Goal: Task Accomplishment & Management: Manage account settings

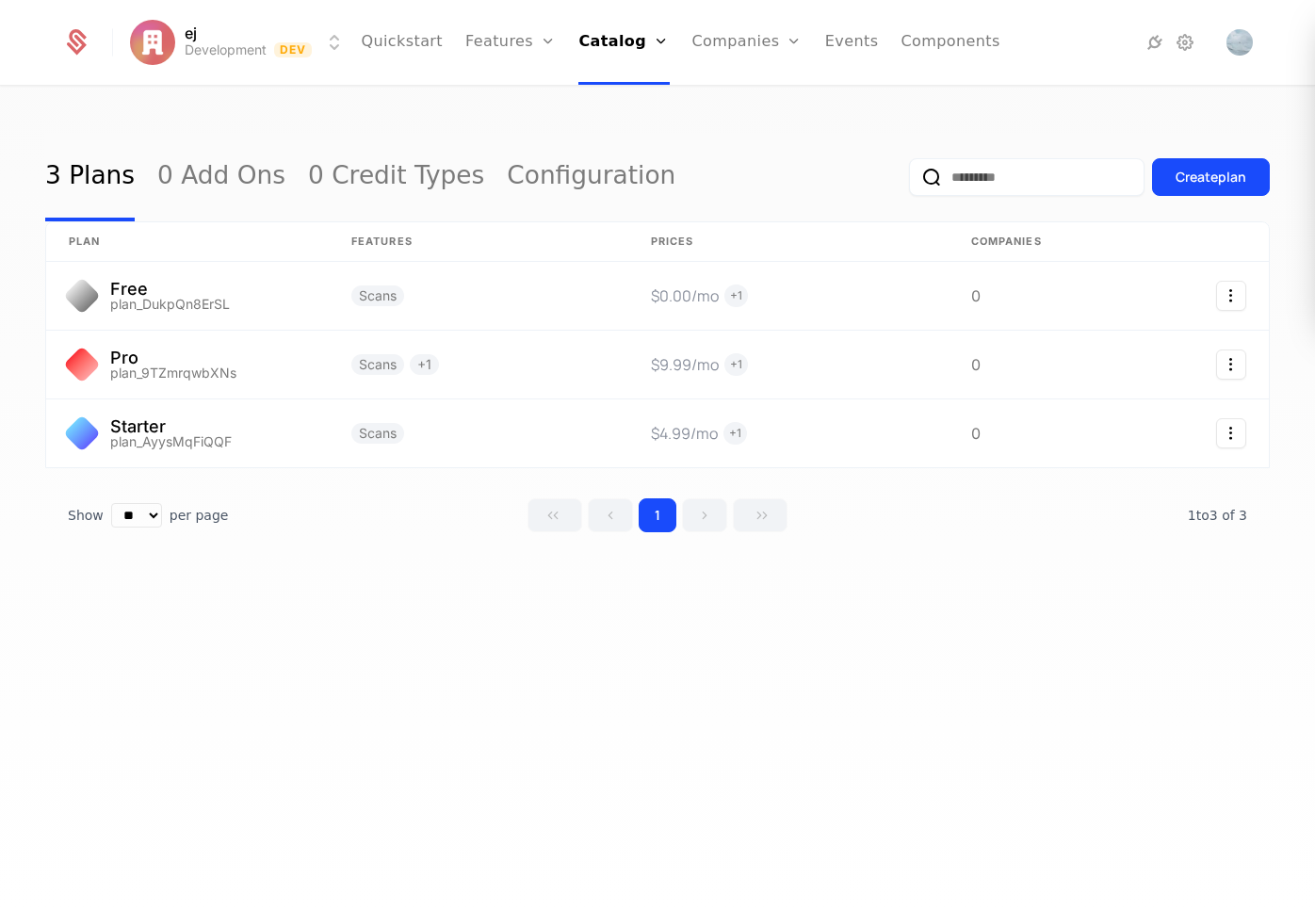
click at [1013, 46] on icon at bounding box center [1184, 42] width 23 height 23
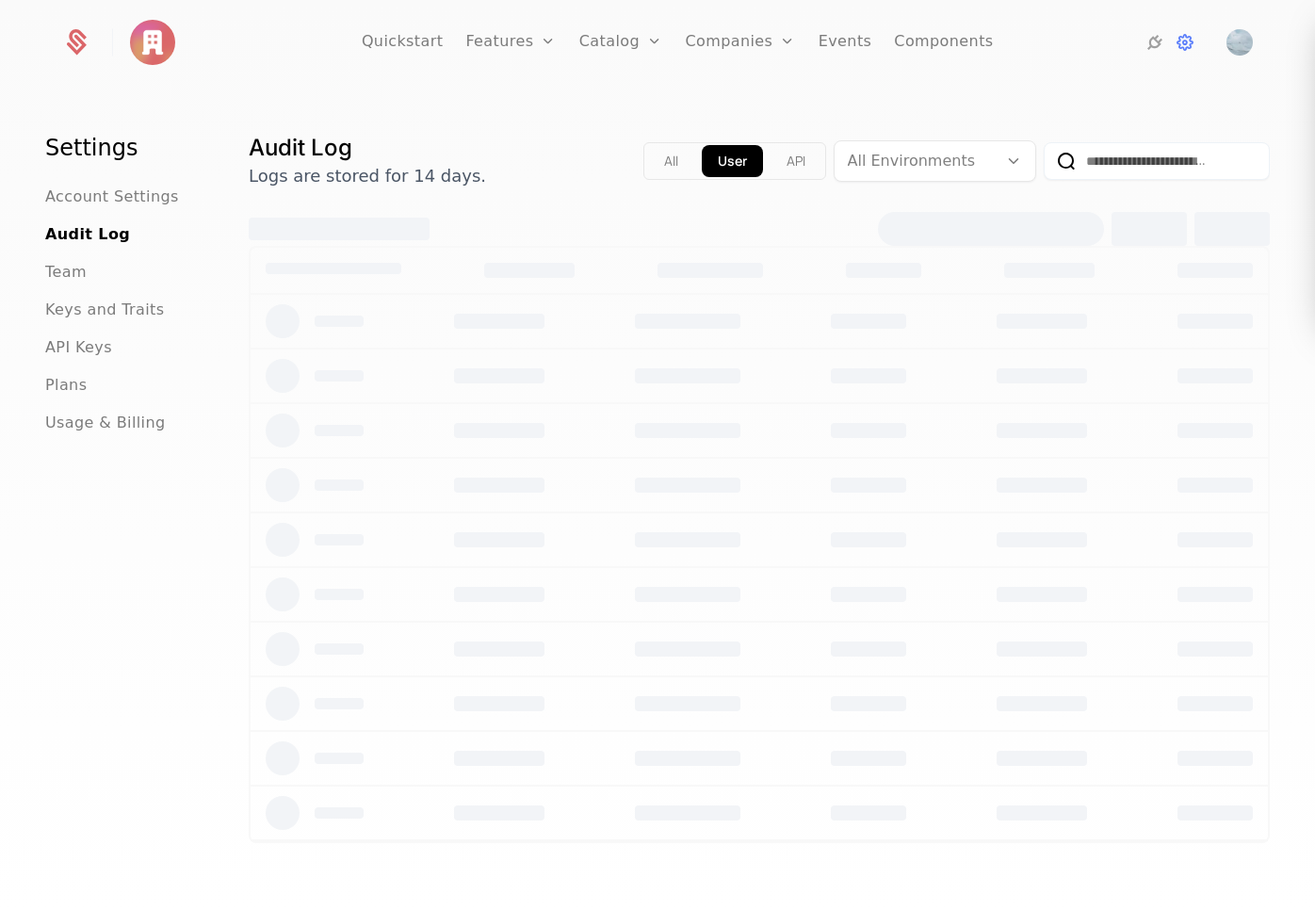
click at [86, 345] on span "API Keys" at bounding box center [78, 347] width 67 height 23
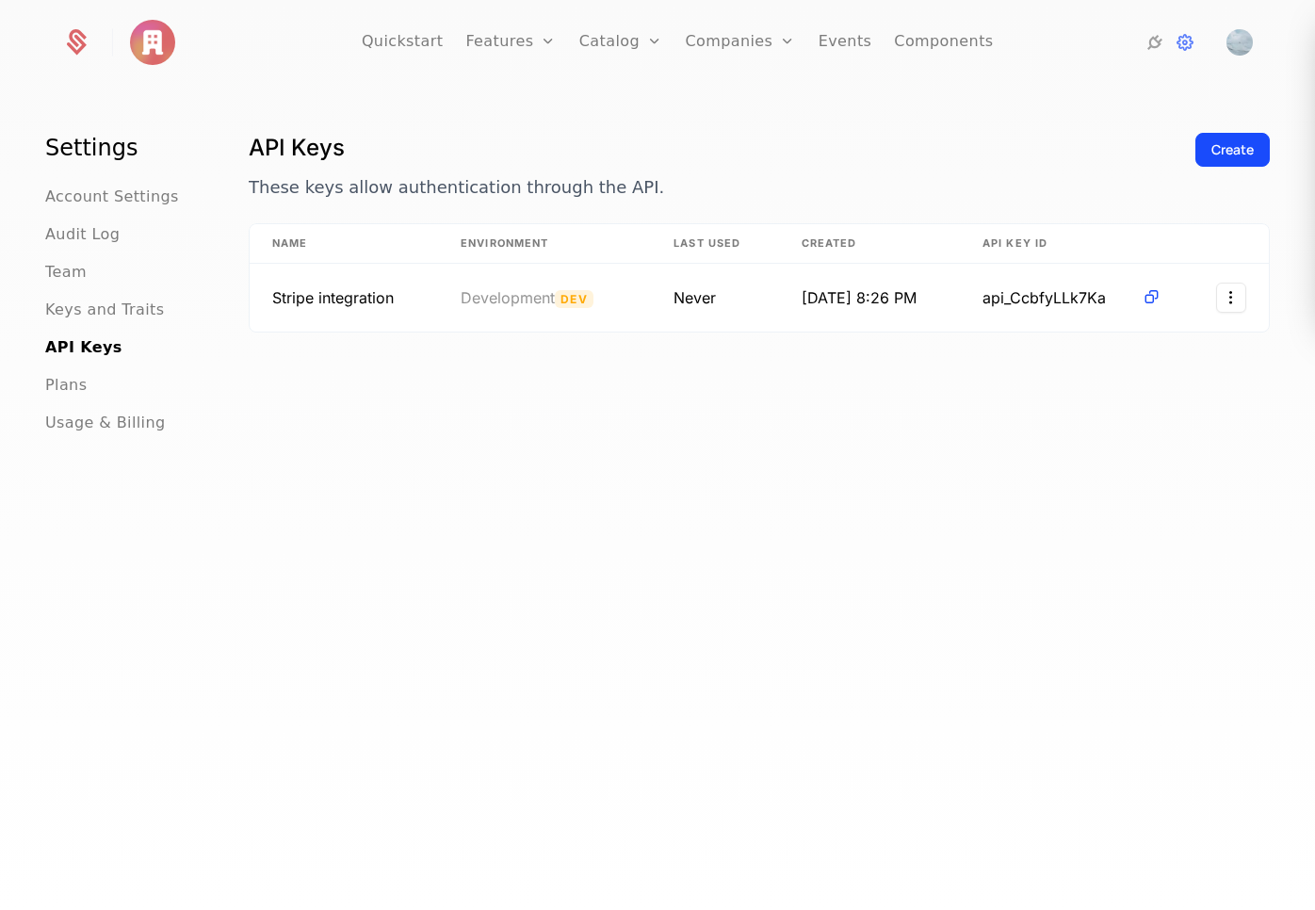
click at [1013, 147] on div "Create" at bounding box center [1232, 149] width 42 height 19
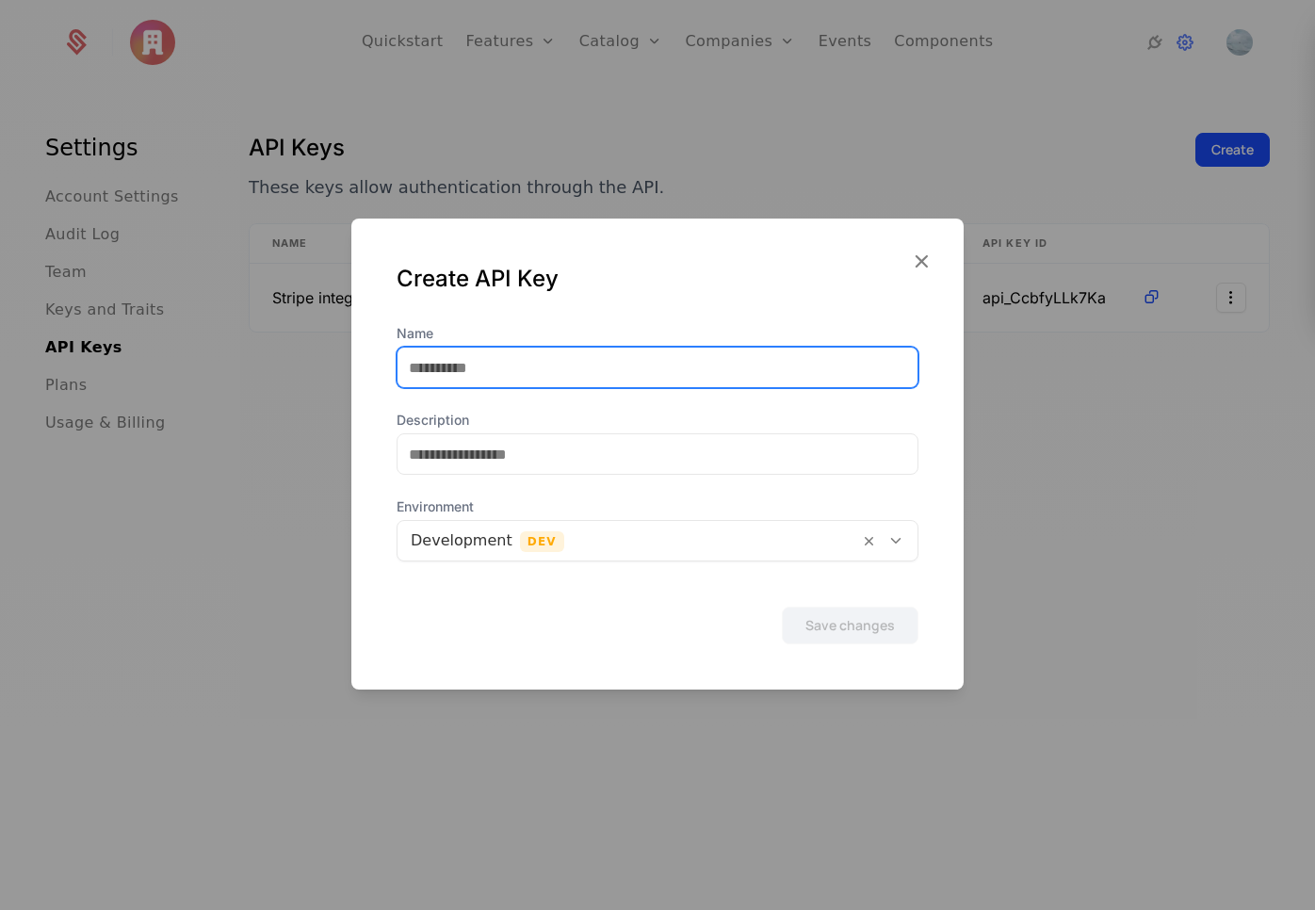
click at [680, 365] on input "Name" at bounding box center [657, 367] width 520 height 40
type input "********"
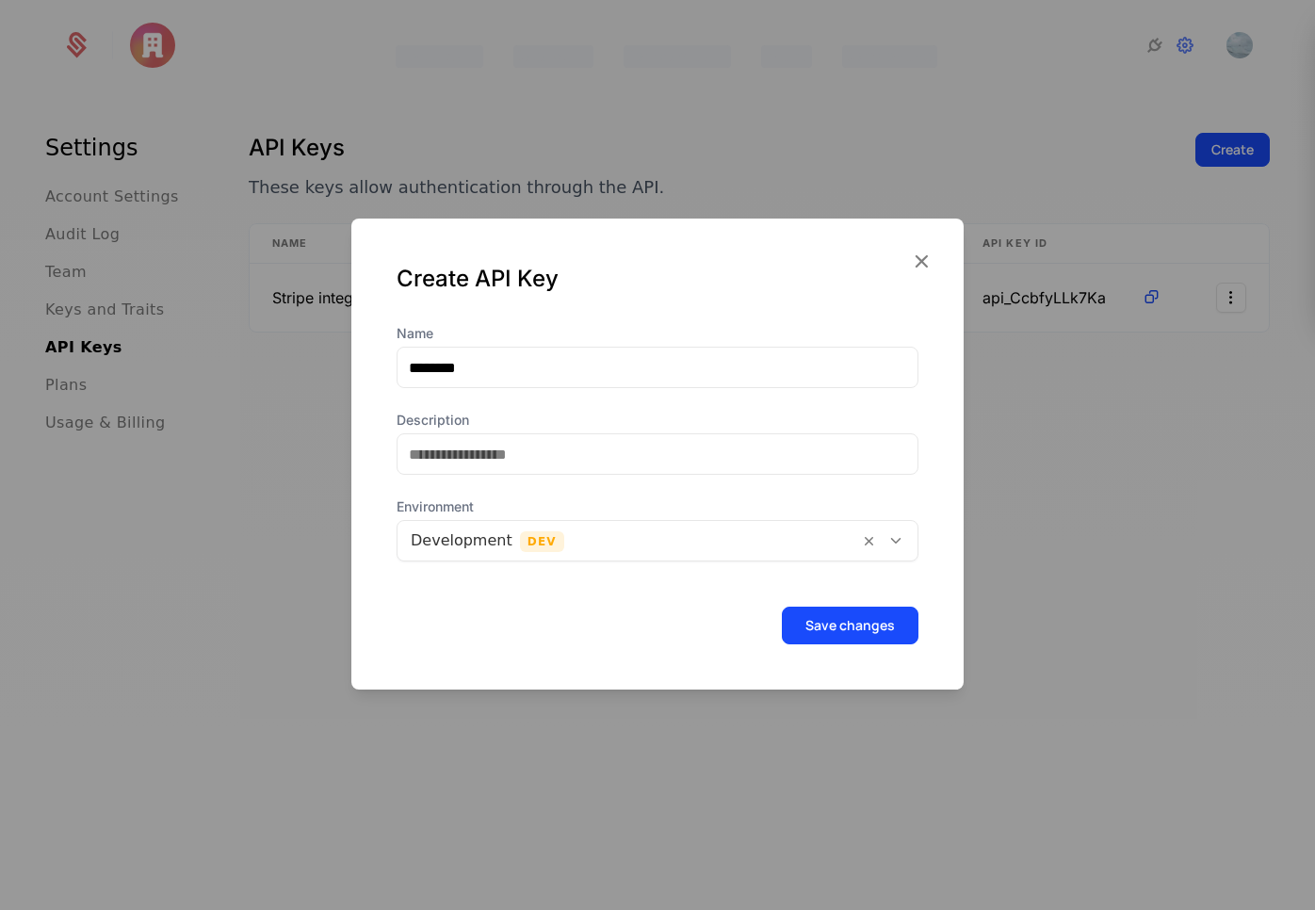
click at [849, 615] on button "Save changes" at bounding box center [850, 625] width 137 height 38
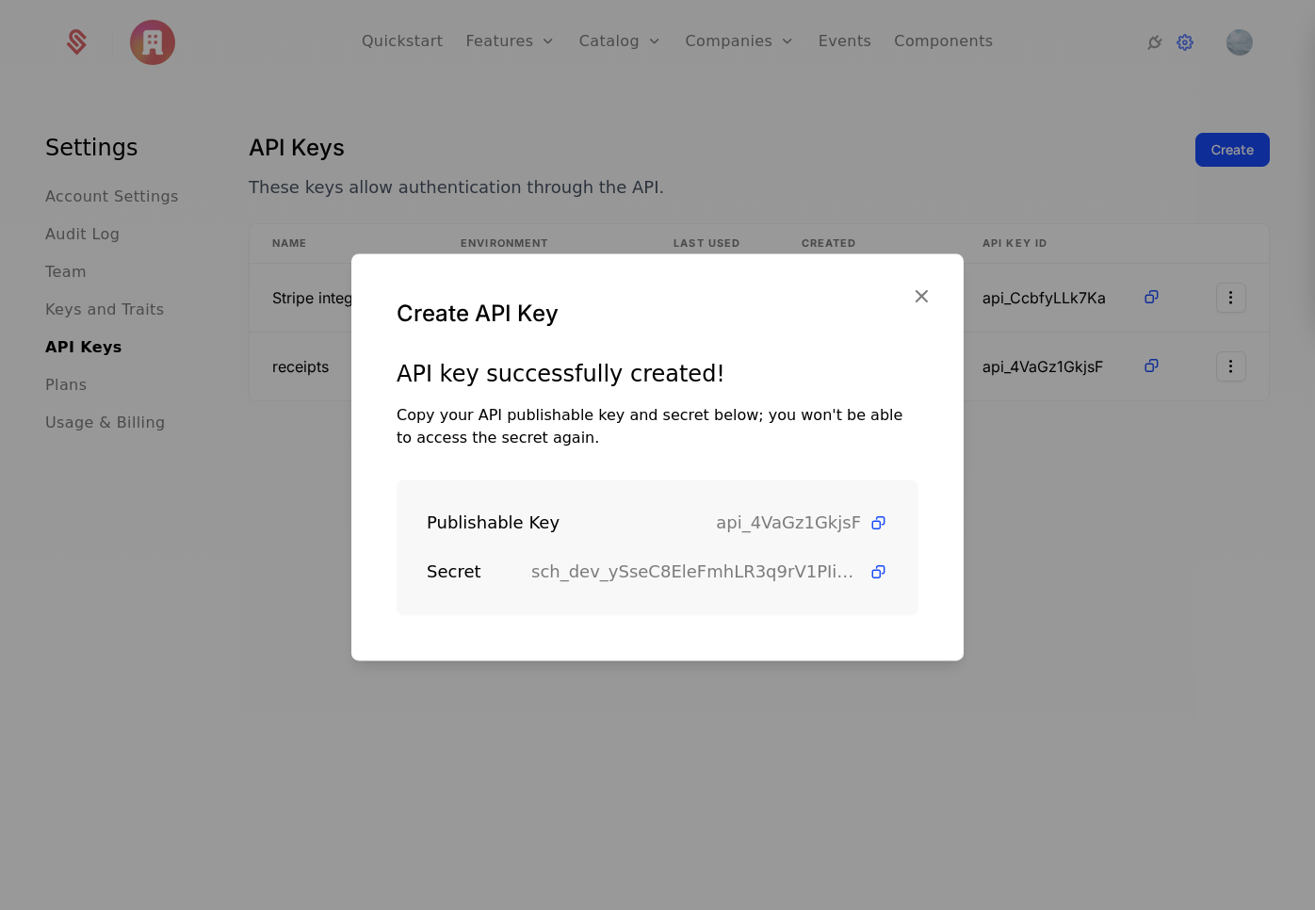
click at [868, 573] on icon at bounding box center [878, 572] width 20 height 20
click at [868, 517] on icon at bounding box center [878, 523] width 20 height 20
drag, startPoint x: 1069, startPoint y: 161, endPoint x: 1053, endPoint y: 155, distance: 17.0
click at [1013, 161] on div at bounding box center [657, 455] width 1315 height 910
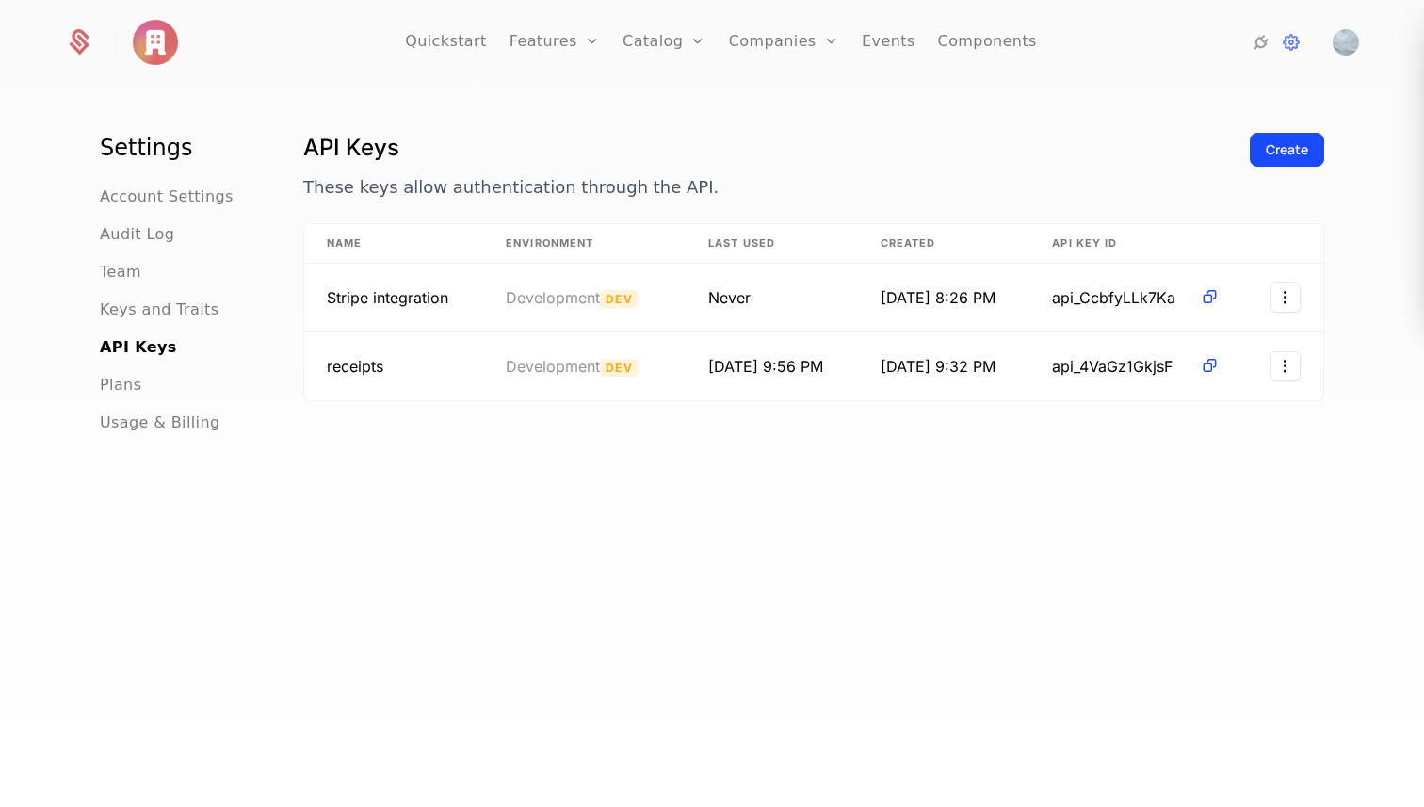
click at [899, 48] on link "Events" at bounding box center [889, 42] width 54 height 85
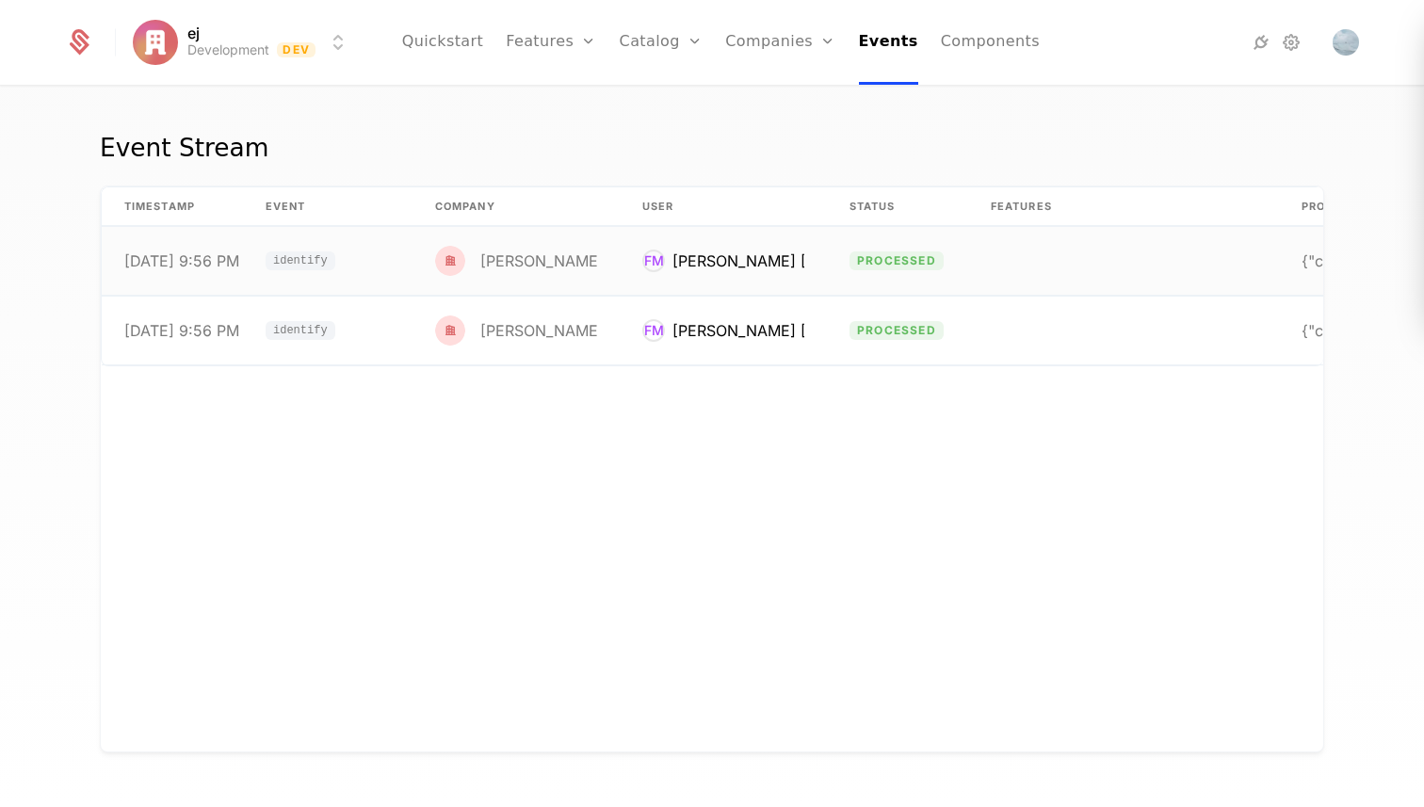
click at [1013, 262] on td at bounding box center [1123, 261] width 311 height 69
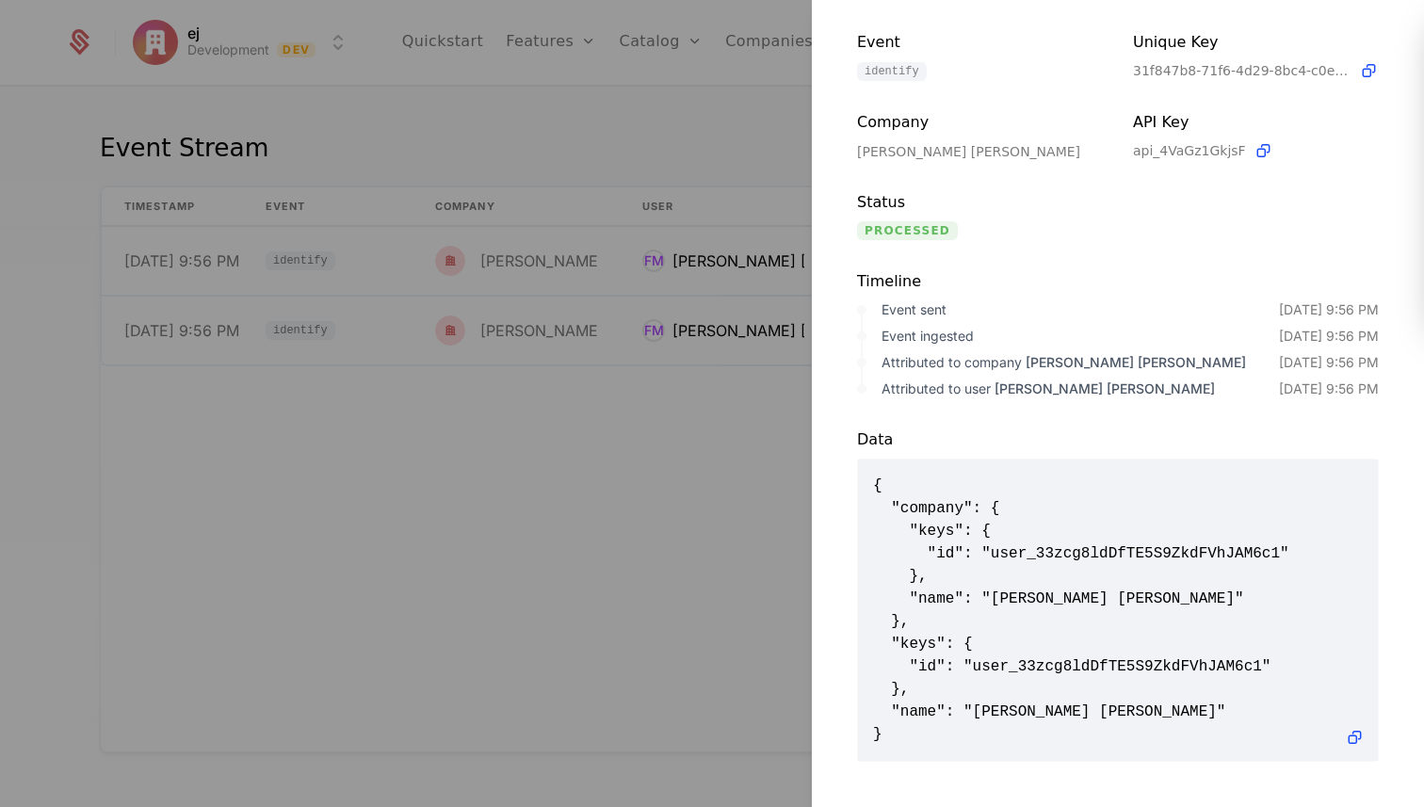
click at [723, 423] on div at bounding box center [712, 403] width 1424 height 807
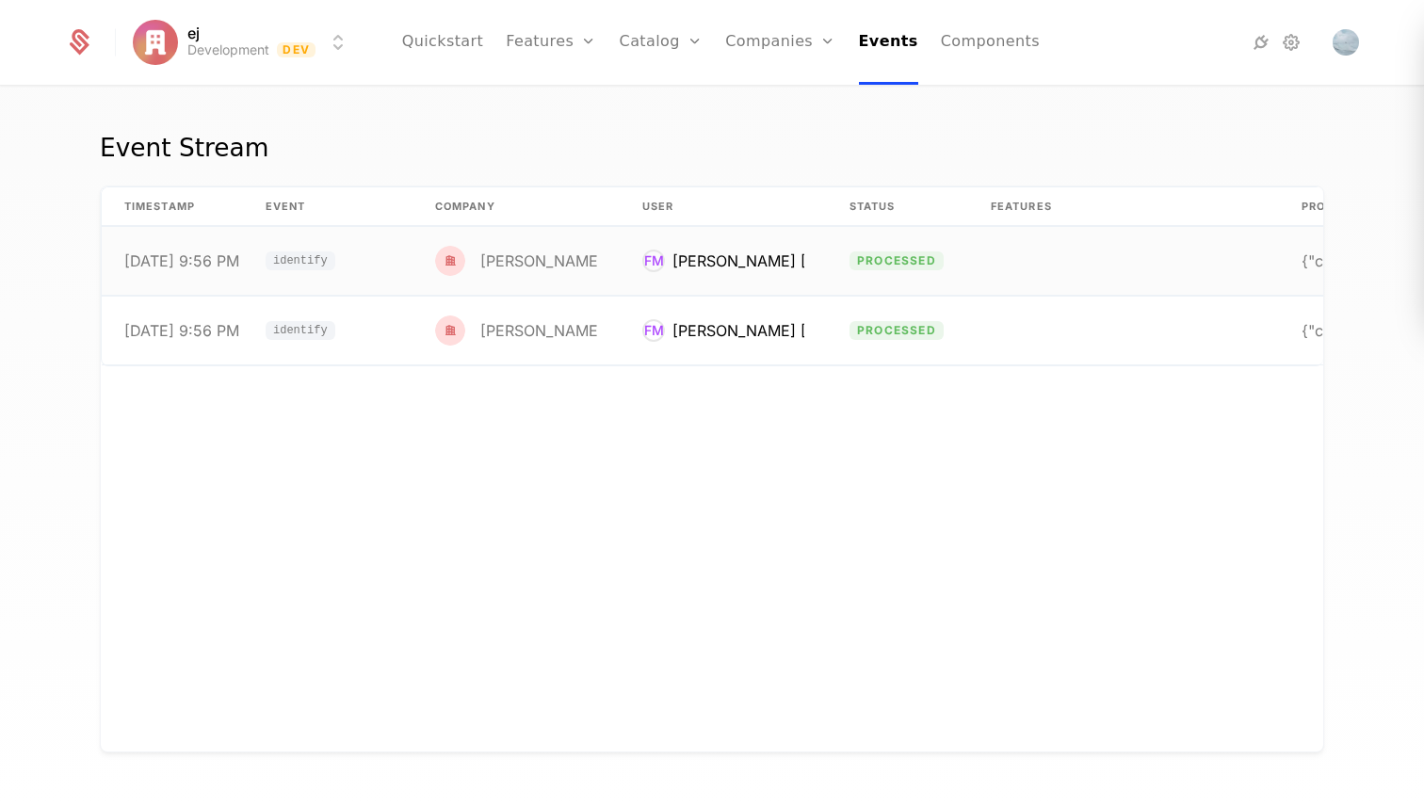
click at [1013, 265] on td at bounding box center [1123, 261] width 311 height 69
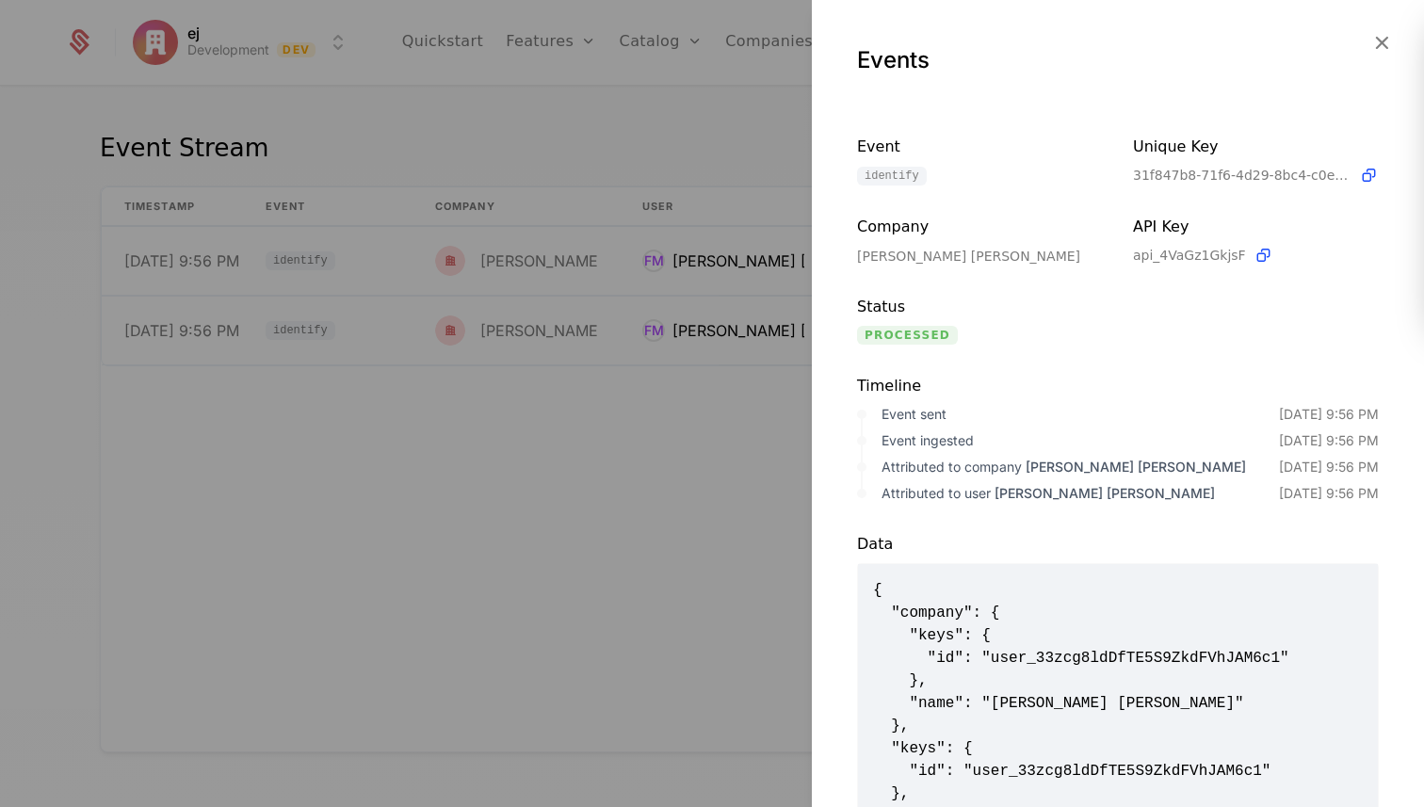
click at [432, 431] on div at bounding box center [712, 403] width 1424 height 807
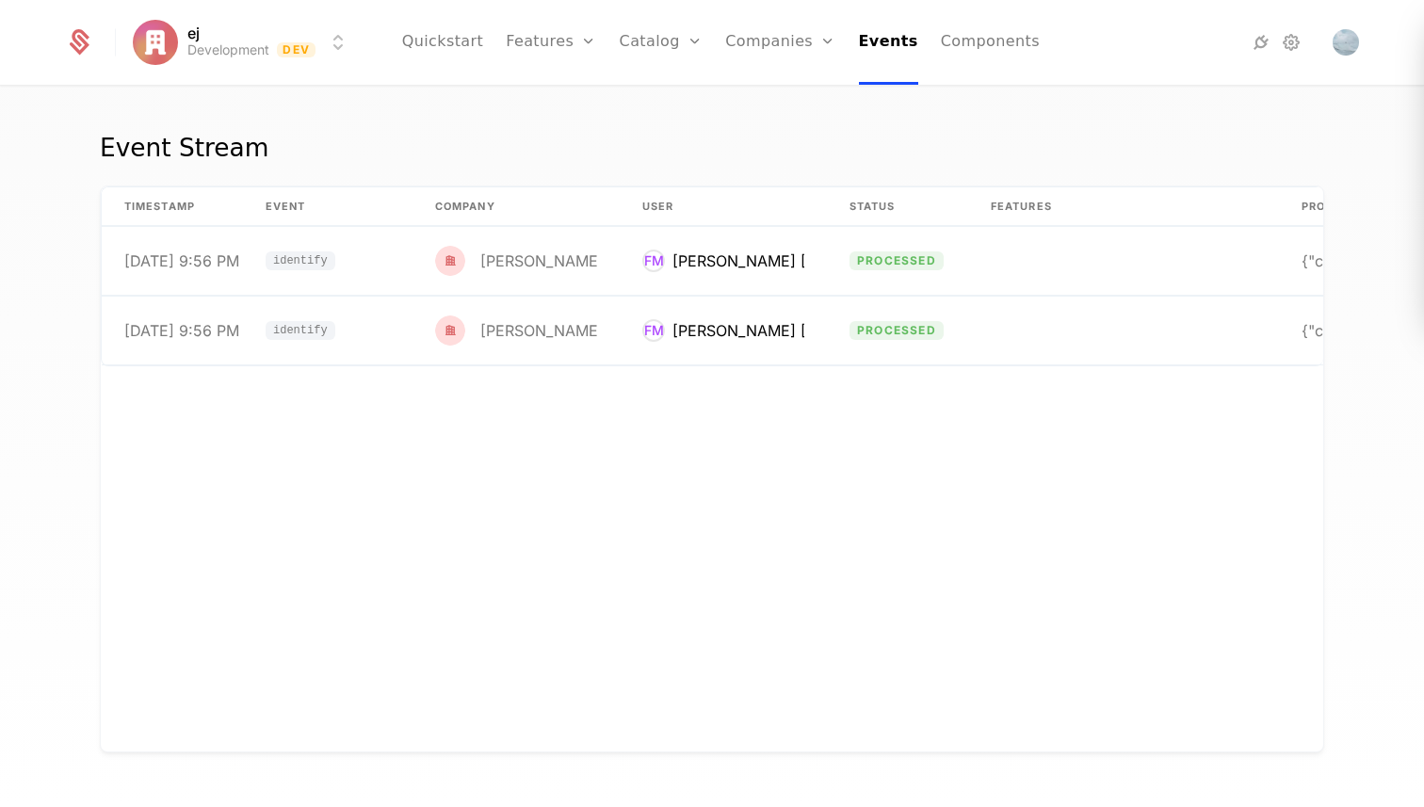
click at [962, 42] on link "Components" at bounding box center [990, 42] width 99 height 85
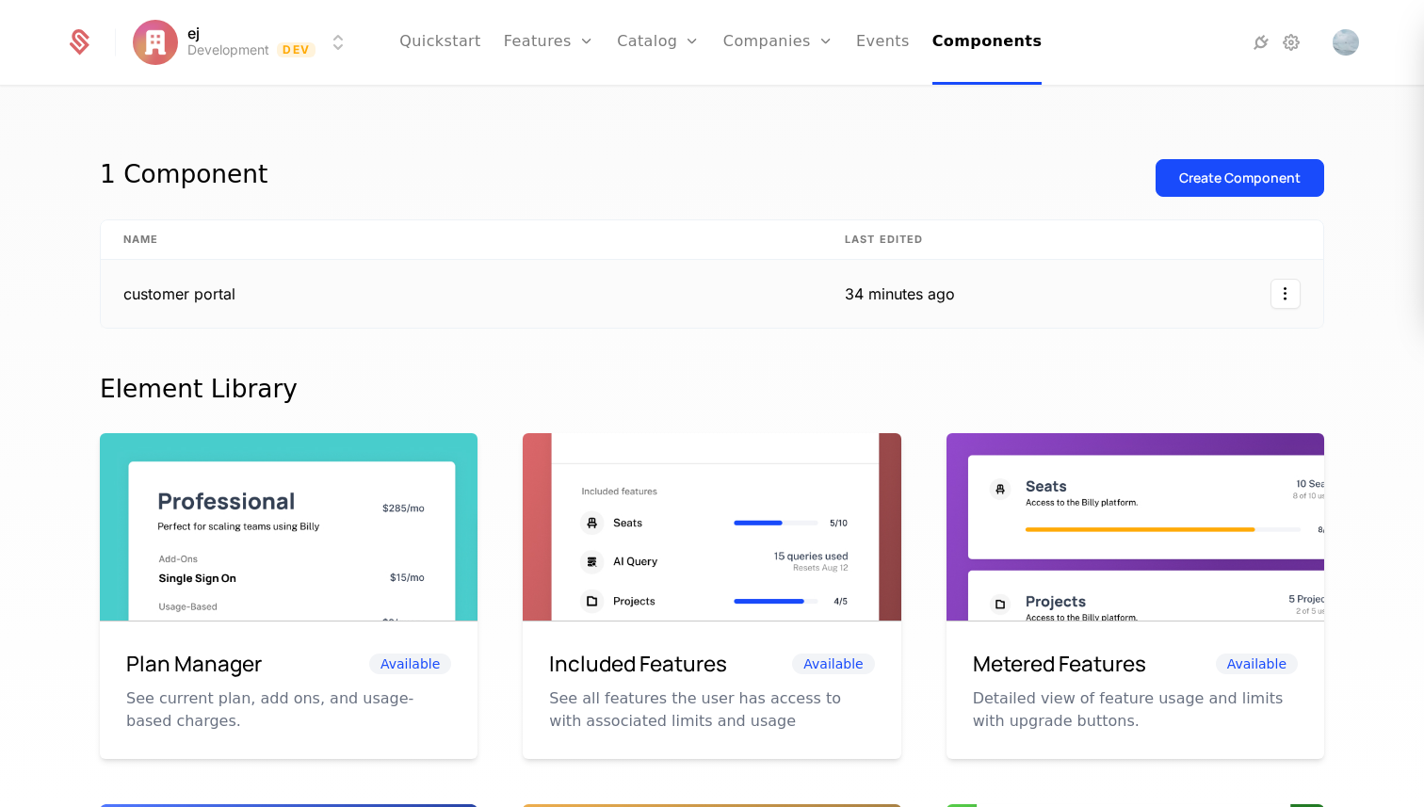
click at [1013, 298] on div at bounding box center [1150, 294] width 300 height 30
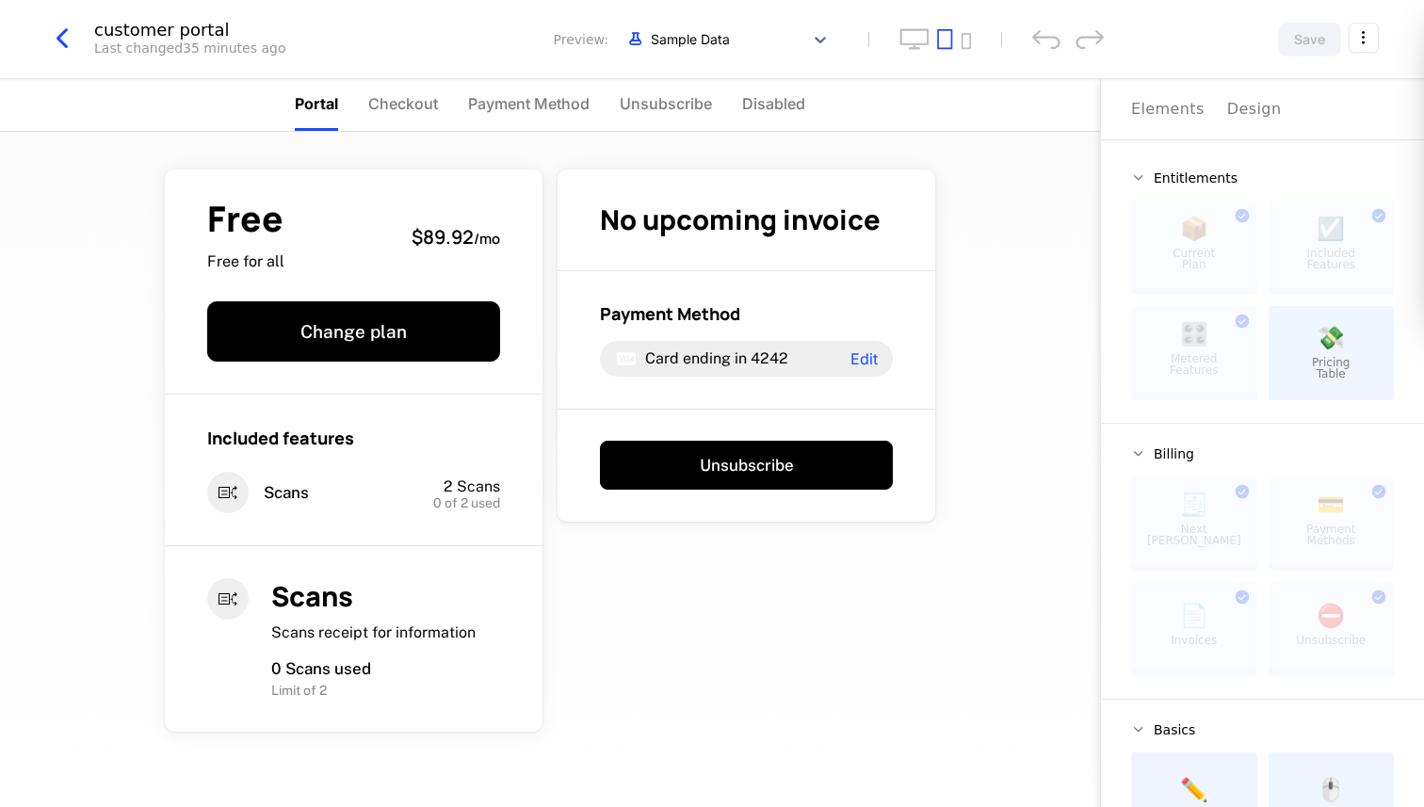
click at [1013, 45] on html "ej Development Dev Quickstart Features Features Flags Catalog Plans Add Ons Cre…" at bounding box center [712, 403] width 1424 height 807
click at [1013, 118] on div "How to install" at bounding box center [1240, 118] width 103 height 19
